Goal: Task Accomplishment & Management: Use online tool/utility

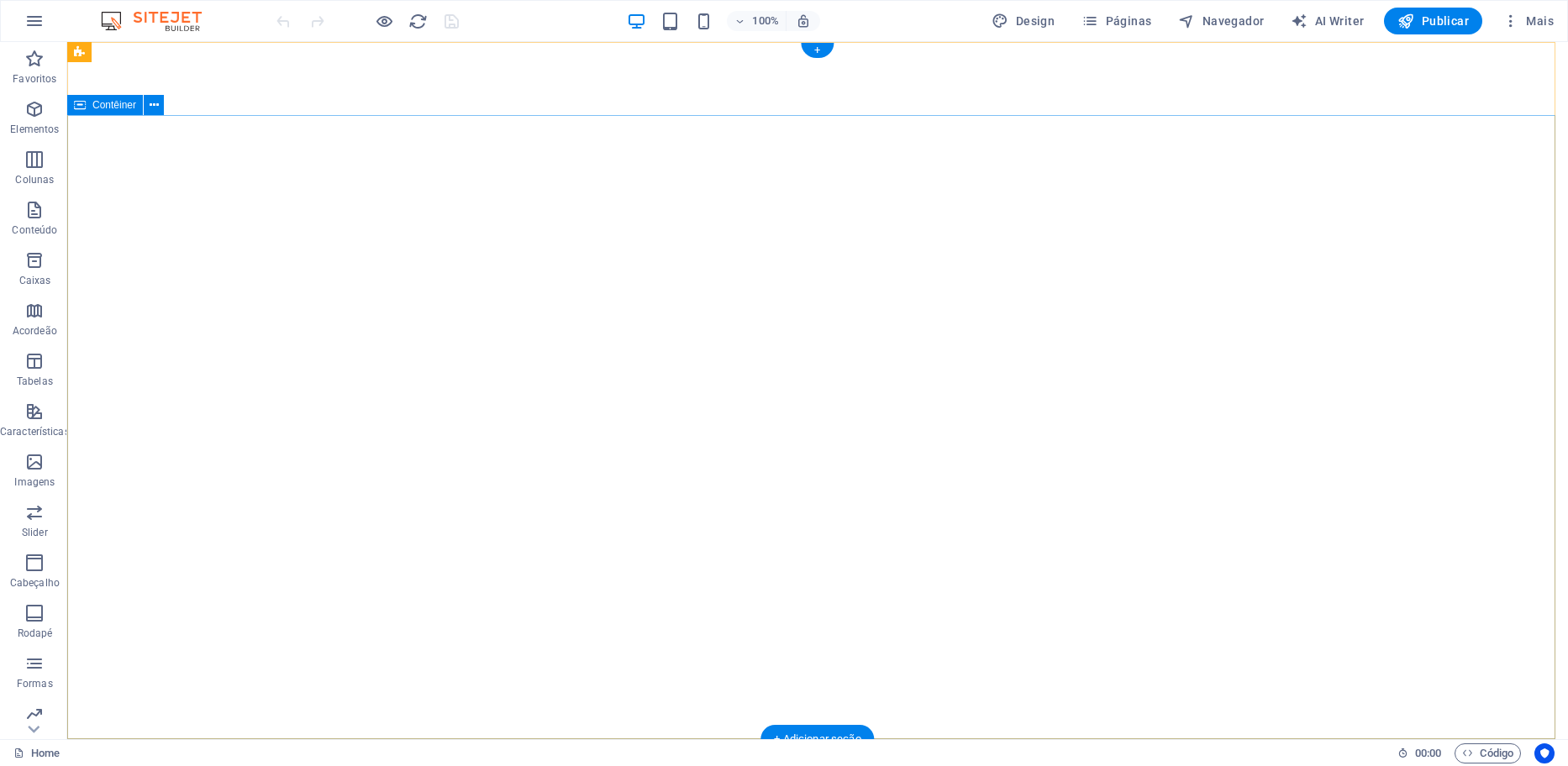
click at [113, 109] on span "Contêiner" at bounding box center [114, 105] width 44 height 10
click at [149, 101] on icon at bounding box center [154, 105] width 9 height 18
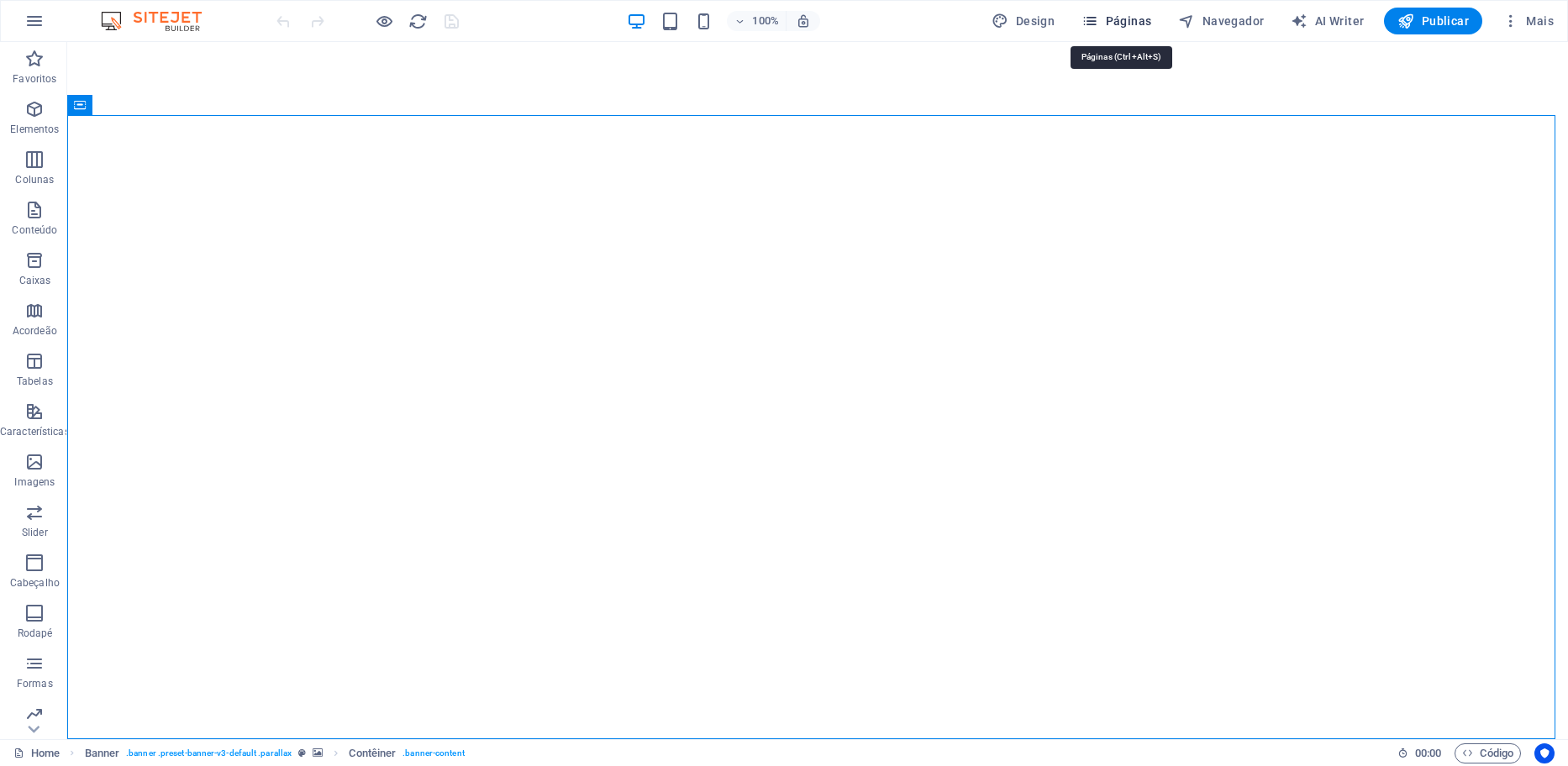
click at [1132, 22] on span "Páginas" at bounding box center [1116, 21] width 70 height 17
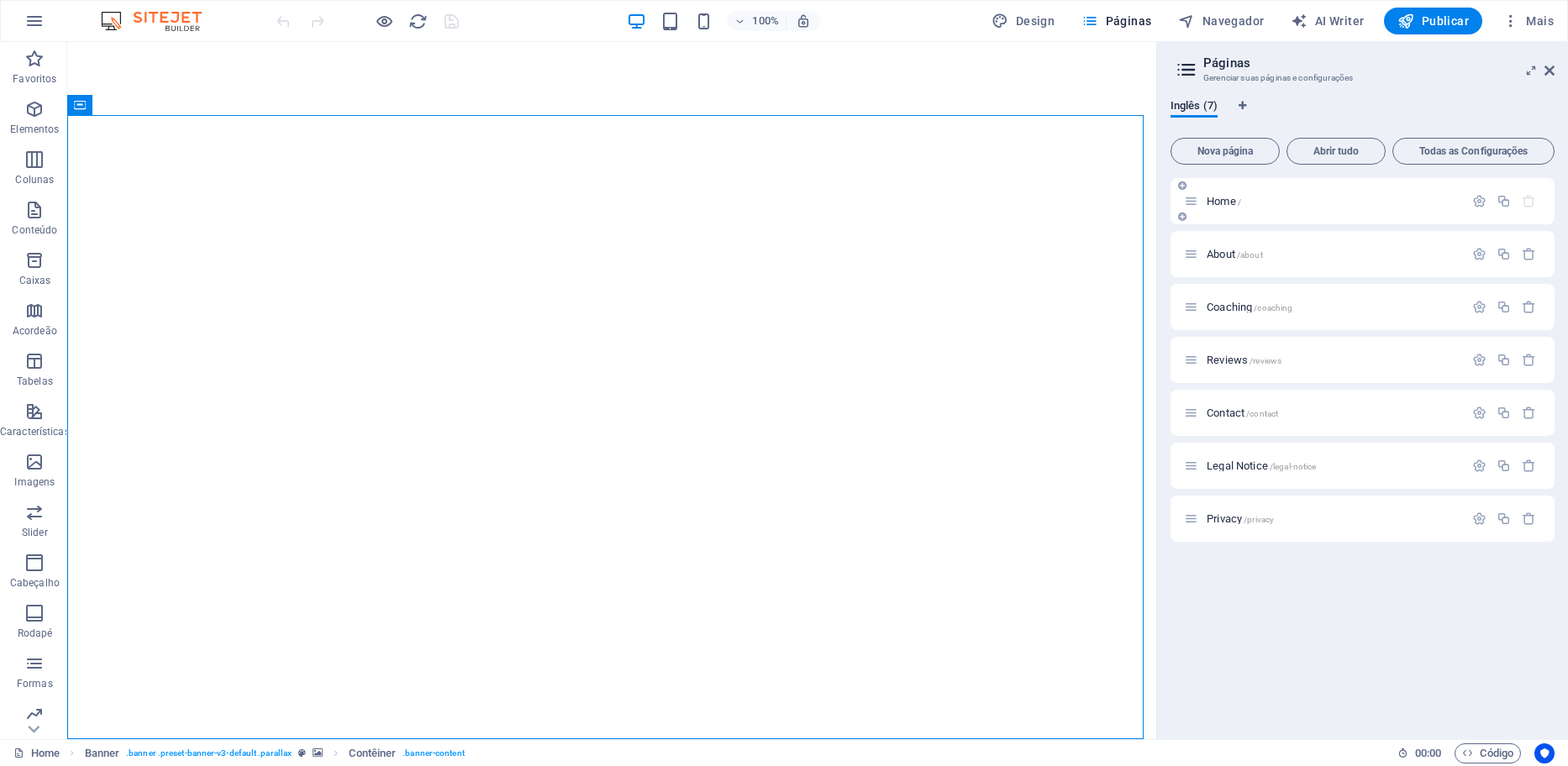
click at [1197, 202] on icon at bounding box center [1190, 200] width 14 height 14
click at [1216, 195] on div "Home /" at bounding box center [1323, 201] width 280 height 19
click at [1237, 205] on span "Home /" at bounding box center [1223, 201] width 34 height 13
click at [158, 108] on icon at bounding box center [154, 105] width 9 height 18
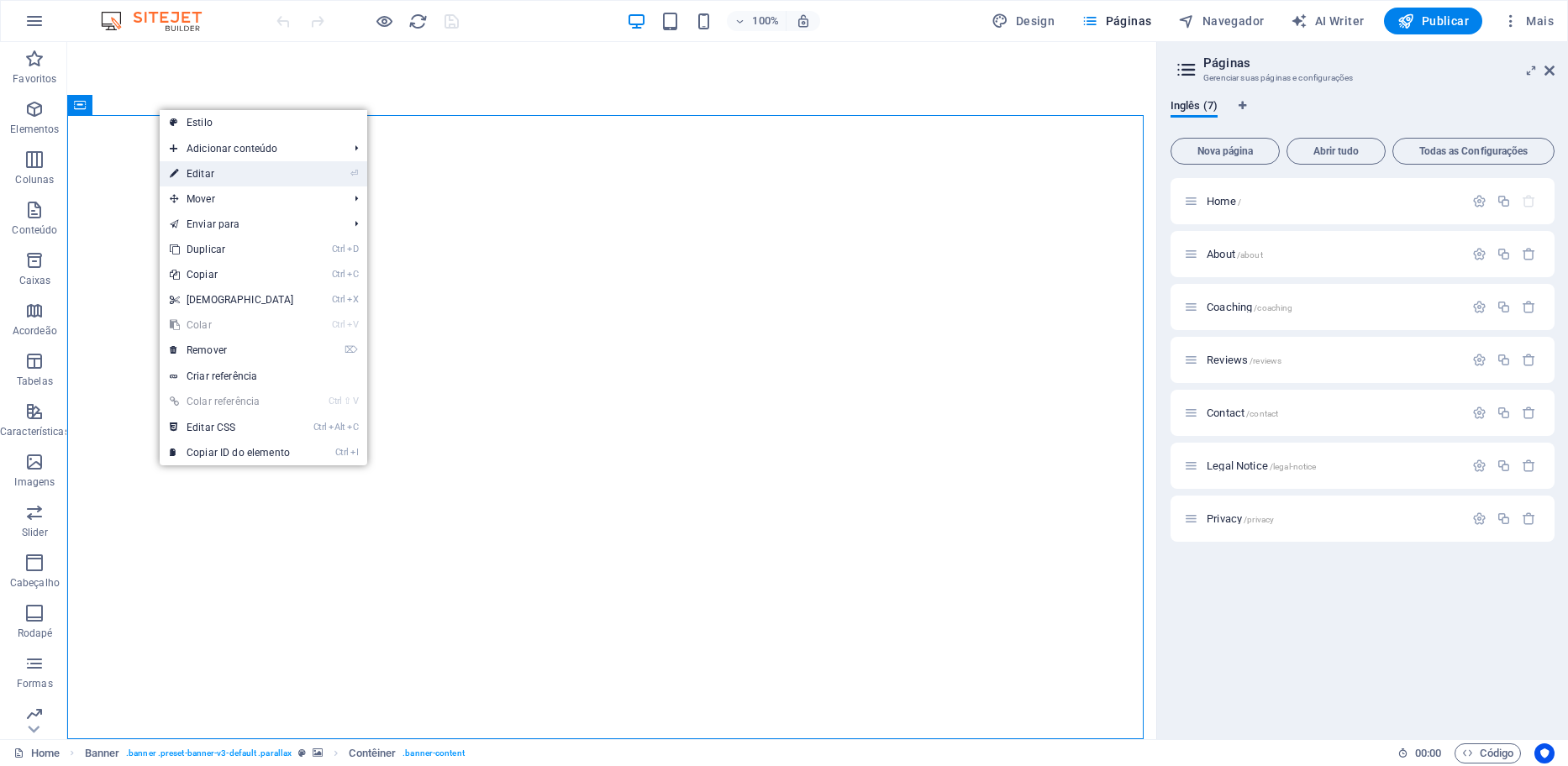
click at [220, 175] on link "⏎ Editar" at bounding box center [232, 173] width 145 height 25
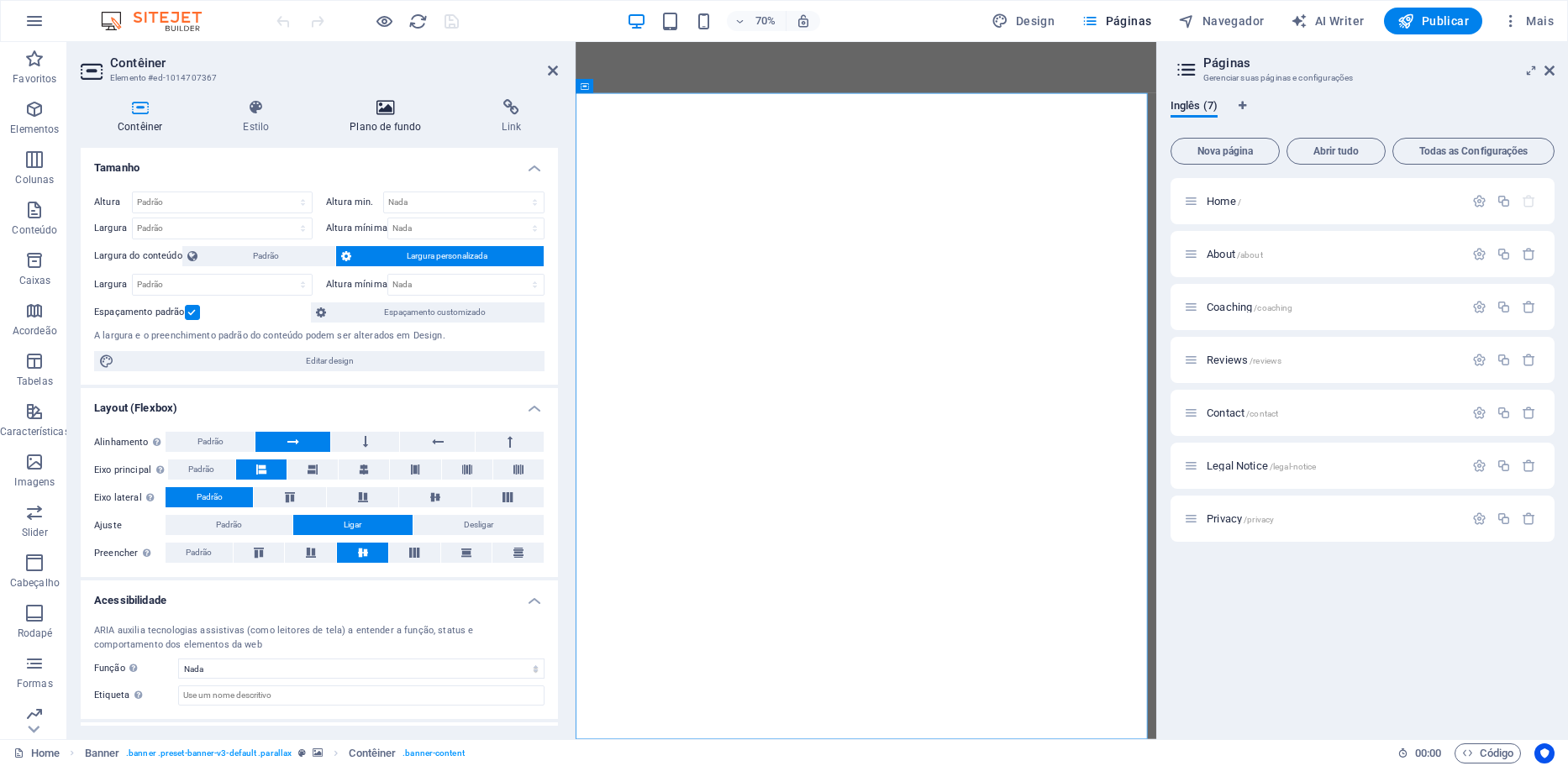
click at [383, 116] on h4 "Plano de fundo" at bounding box center [388, 117] width 152 height 35
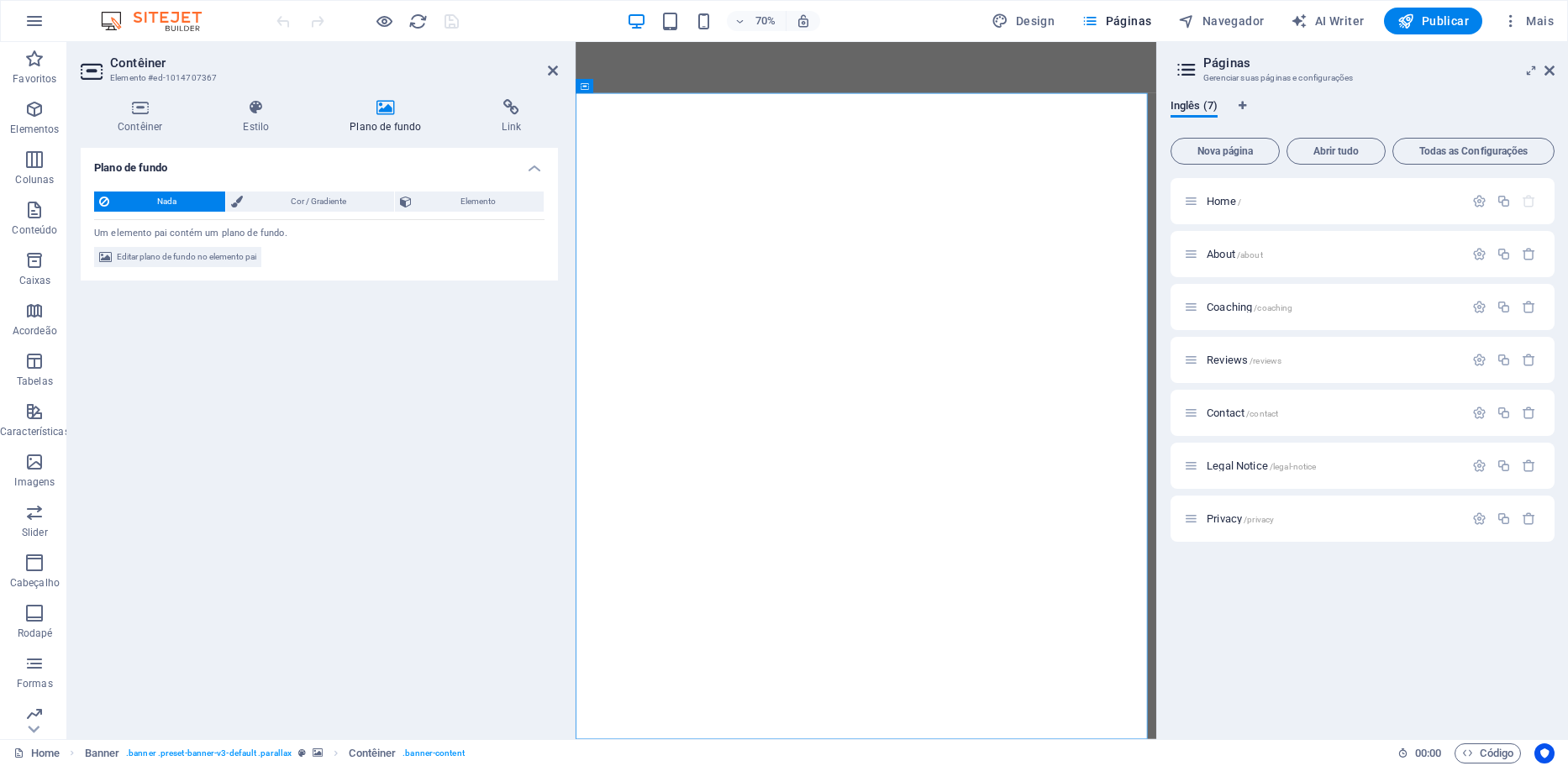
click at [189, 263] on span "Editar plano de fundo no elemento pai" at bounding box center [186, 257] width 140 height 20
select select "ms"
select select "s"
select select "progressive"
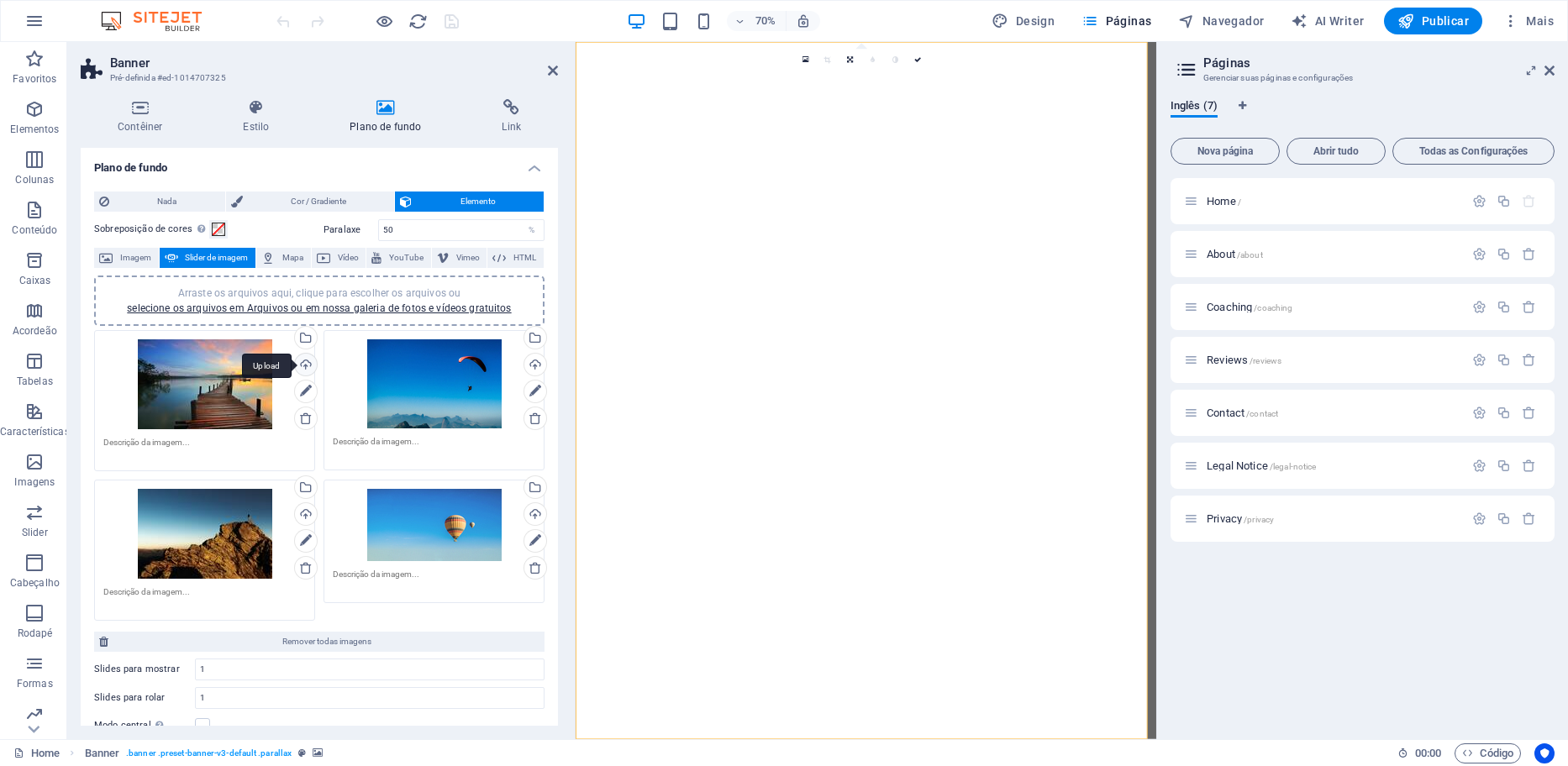
click at [301, 356] on div "Upload" at bounding box center [304, 366] width 25 height 25
